Goal: Task Accomplishment & Management: Manage account settings

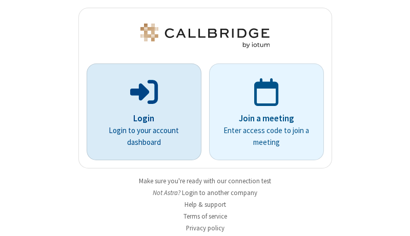
click at [140, 118] on p "Login" at bounding box center [144, 118] width 86 height 13
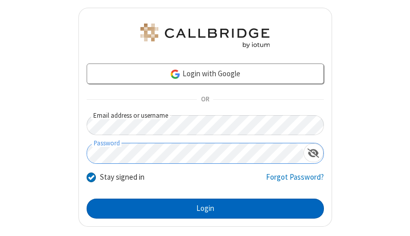
click at [201, 209] on button "Login" at bounding box center [205, 209] width 237 height 20
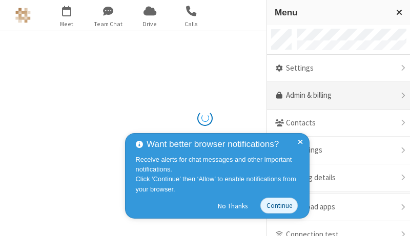
click at [335, 96] on link "Admin & billing" at bounding box center [338, 96] width 143 height 28
